Goal: Task Accomplishment & Management: Use online tool/utility

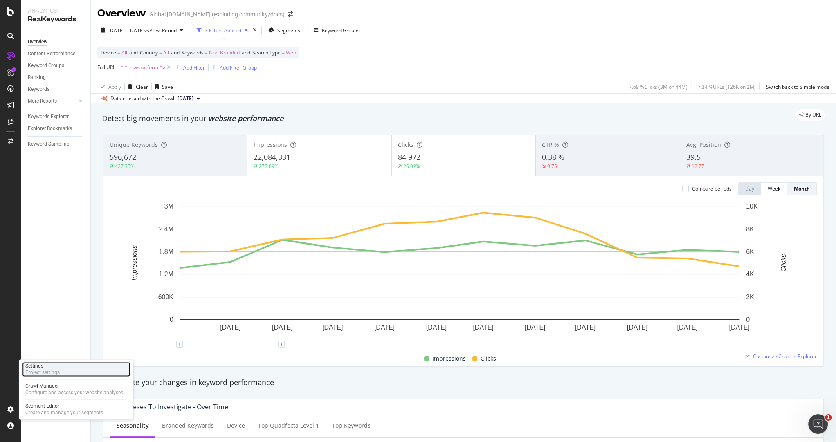
click at [54, 372] on div "Project settings" at bounding box center [42, 372] width 34 height 7
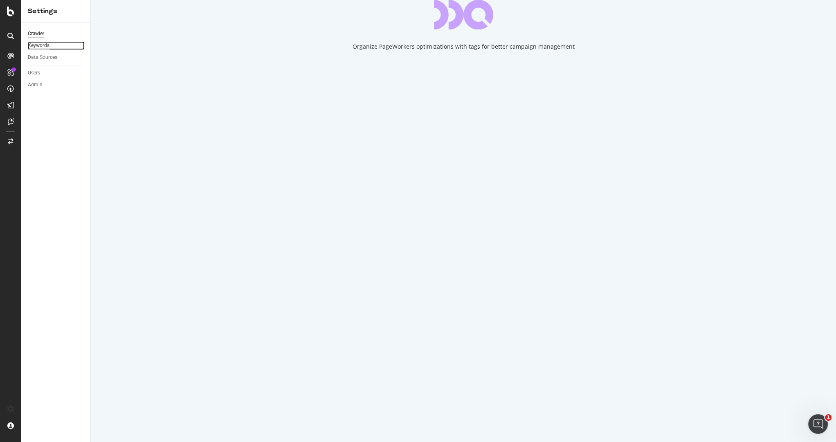
click at [43, 44] on div "Keywords" at bounding box center [39, 45] width 22 height 9
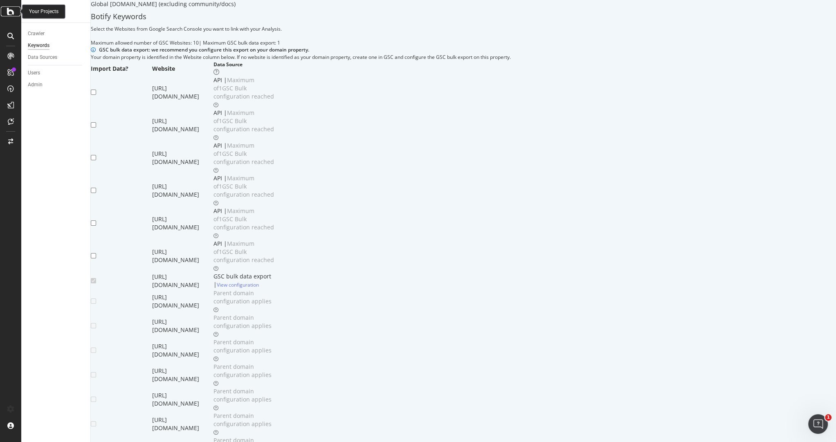
click at [11, 9] on icon at bounding box center [10, 12] width 7 height 10
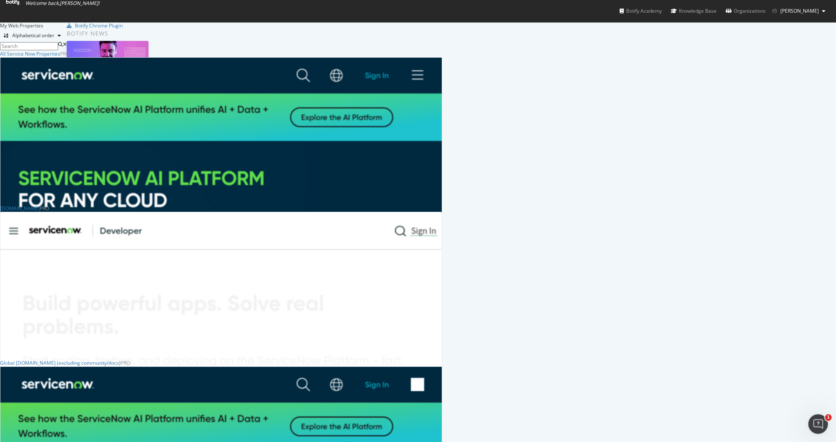
scroll to position [184, 0]
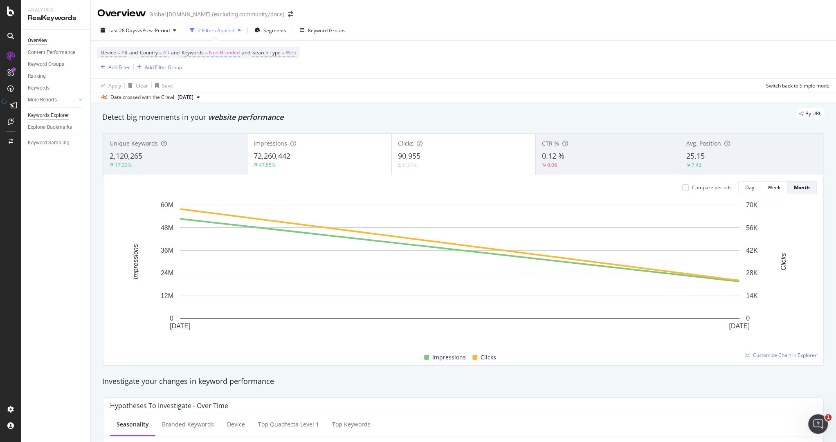
click at [47, 117] on div "Keywords Explorer" at bounding box center [48, 115] width 41 height 9
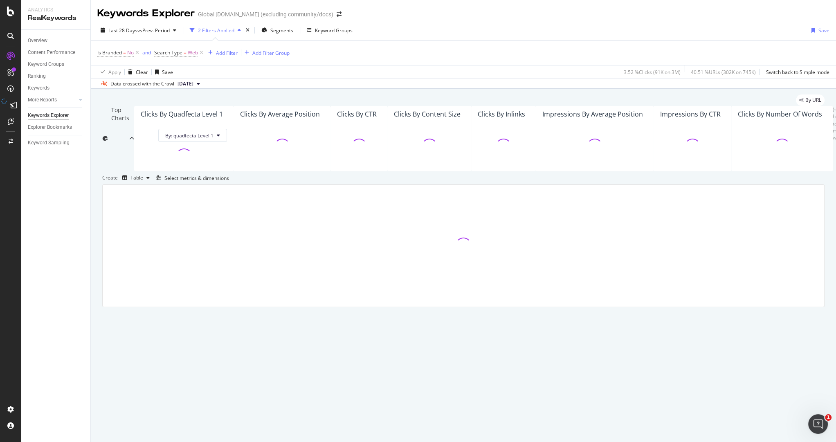
scroll to position [20, 0]
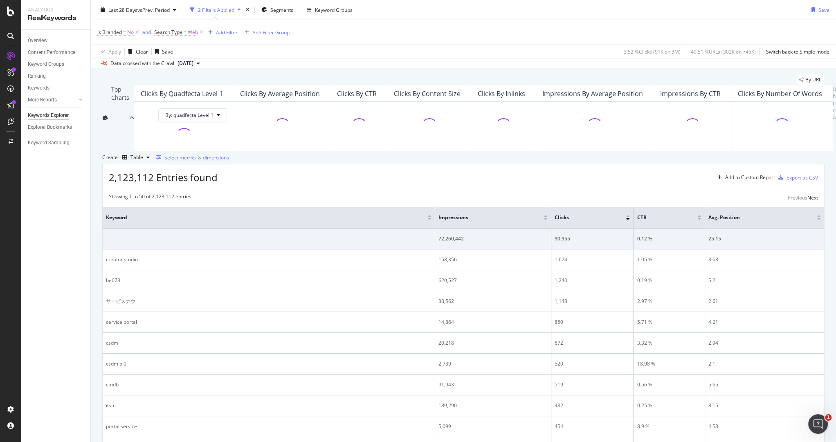
click at [229, 161] on div "Select metrics & dimensions" at bounding box center [196, 157] width 65 height 7
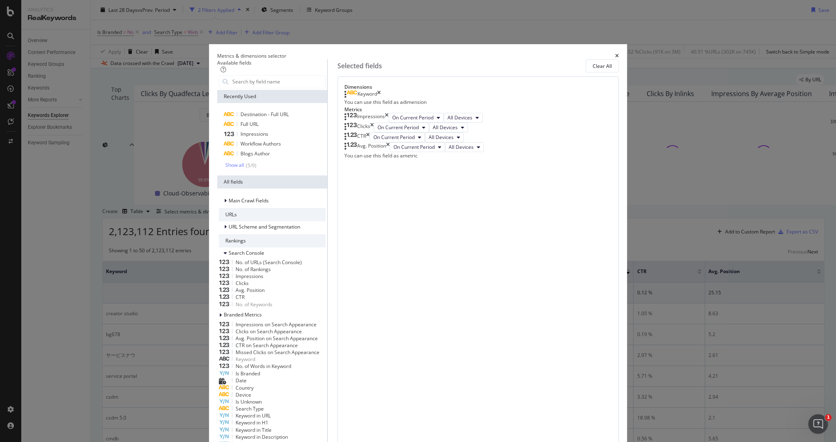
drag, startPoint x: 579, startPoint y: 178, endPoint x: 583, endPoint y: 184, distance: 7.2
click at [389, 123] on icon "times" at bounding box center [387, 118] width 4 height 10
click at [374, 123] on div "Clicks" at bounding box center [358, 118] width 29 height 10
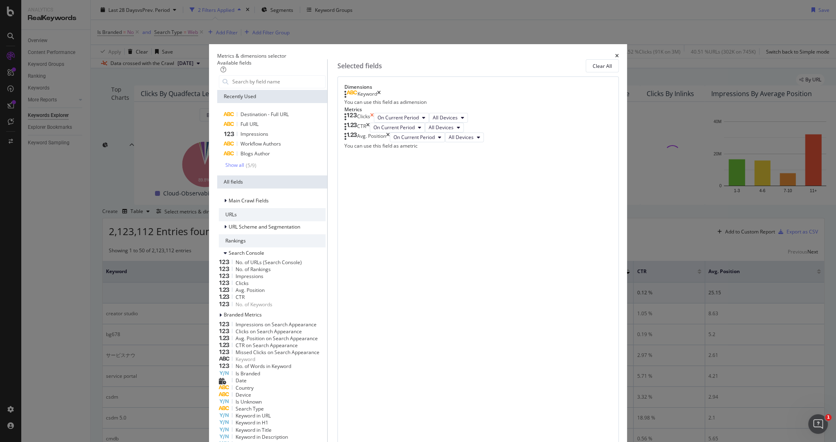
click at [374, 123] on icon "times" at bounding box center [372, 118] width 4 height 10
click at [370, 123] on icon "times" at bounding box center [368, 118] width 4 height 10
click at [390, 123] on icon "times" at bounding box center [388, 118] width 4 height 10
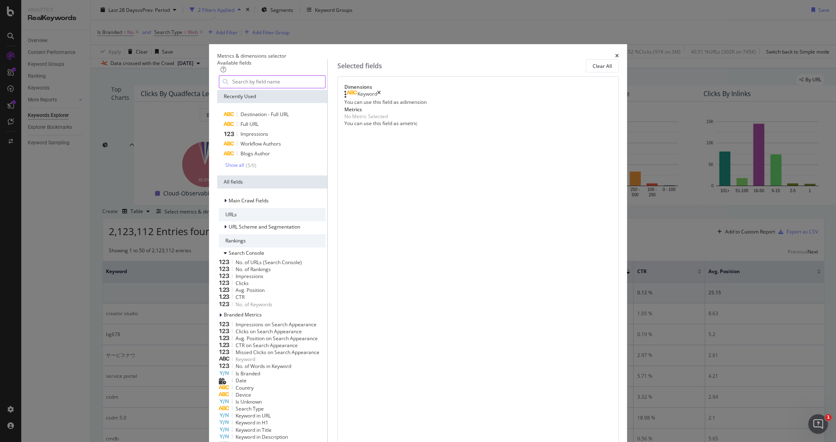
click at [299, 88] on input "modal" at bounding box center [279, 82] width 94 height 12
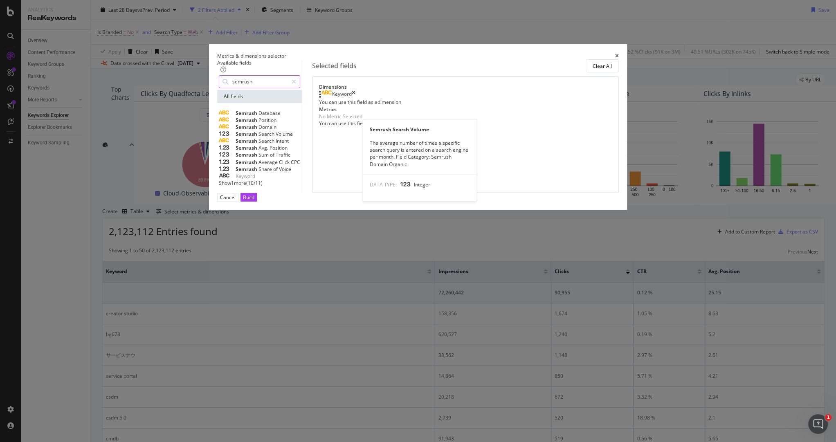
type input "semrush"
click at [300, 137] on div "Semrush Search Volume" at bounding box center [259, 133] width 81 height 7
click at [246, 187] on span "Show 1 more" at bounding box center [232, 183] width 27 height 7
click at [254, 201] on div "Build" at bounding box center [248, 197] width 11 height 7
